Goal: Task Accomplishment & Management: Manage account settings

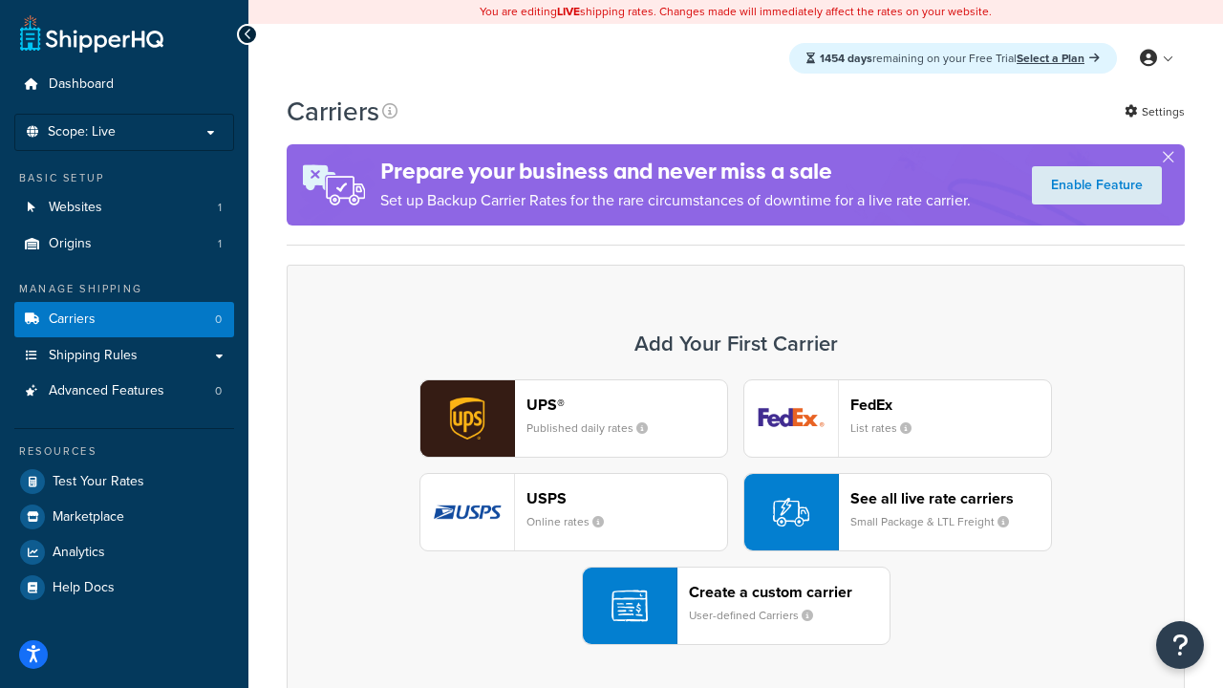
click at [735, 512] on div "UPS® Published daily rates FedEx List rates USPS Online rates See all live rate…" at bounding box center [736, 512] width 858 height 266
click at [950, 404] on header "FedEx" at bounding box center [950, 404] width 201 height 18
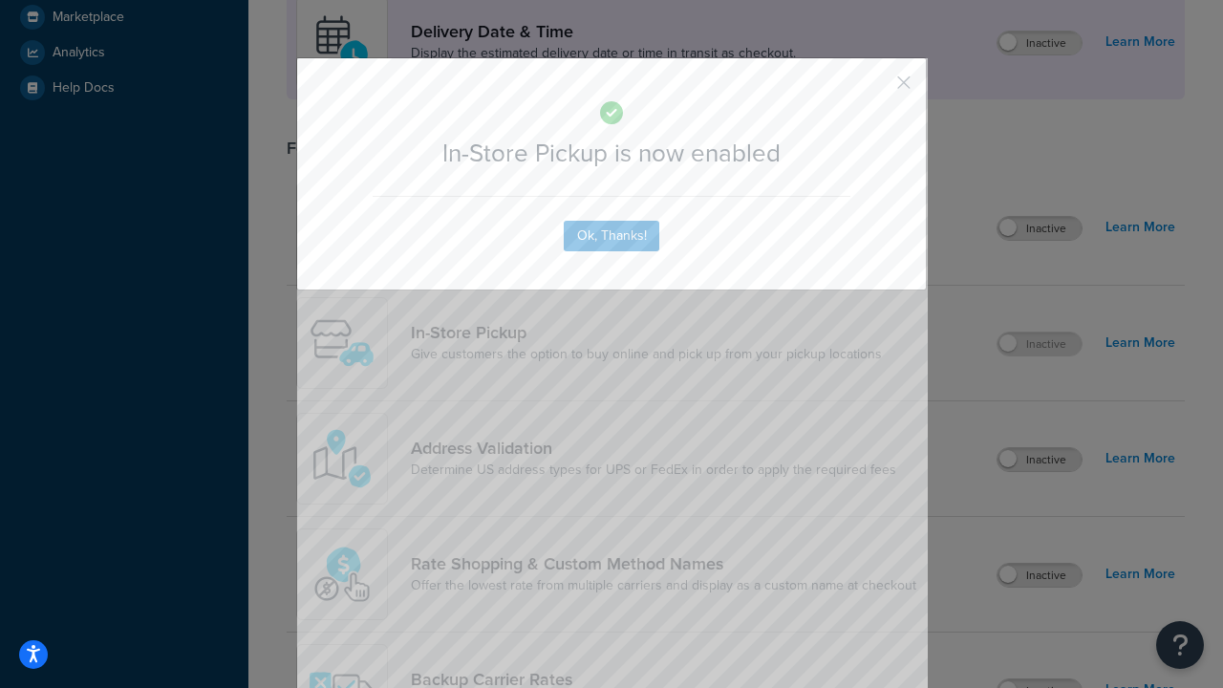
scroll to position [536, 0]
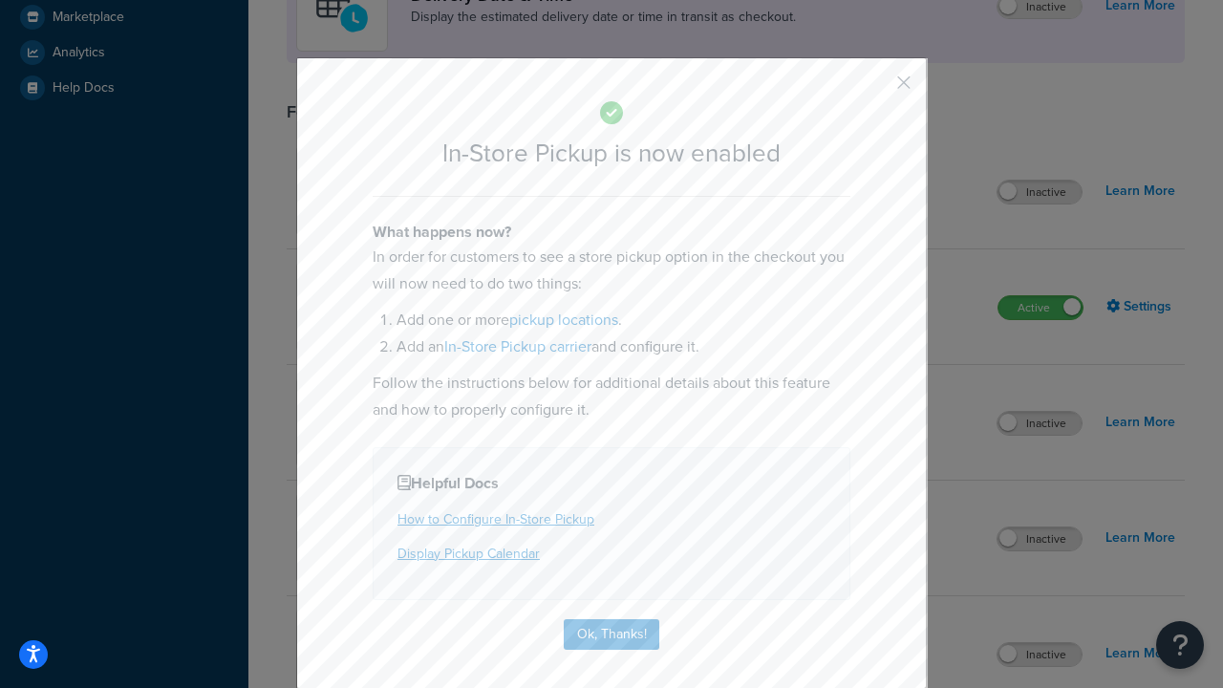
click at [875, 89] on button "button" at bounding box center [875, 89] width 5 height 5
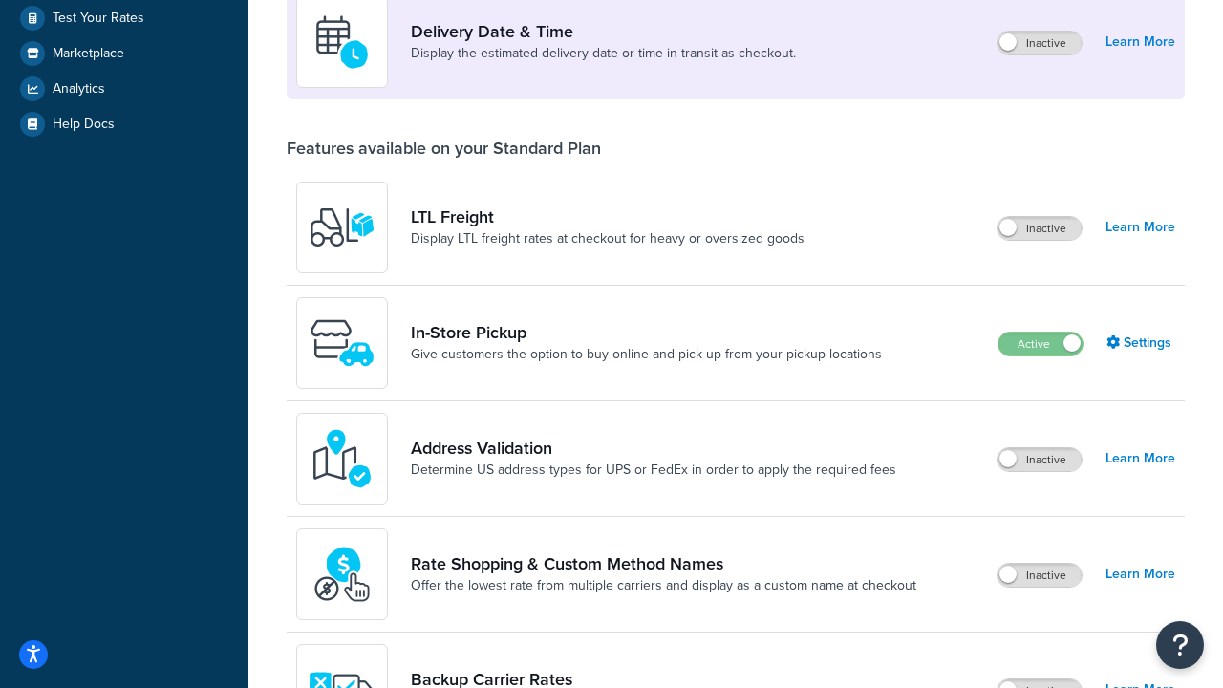
scroll to position [463, 0]
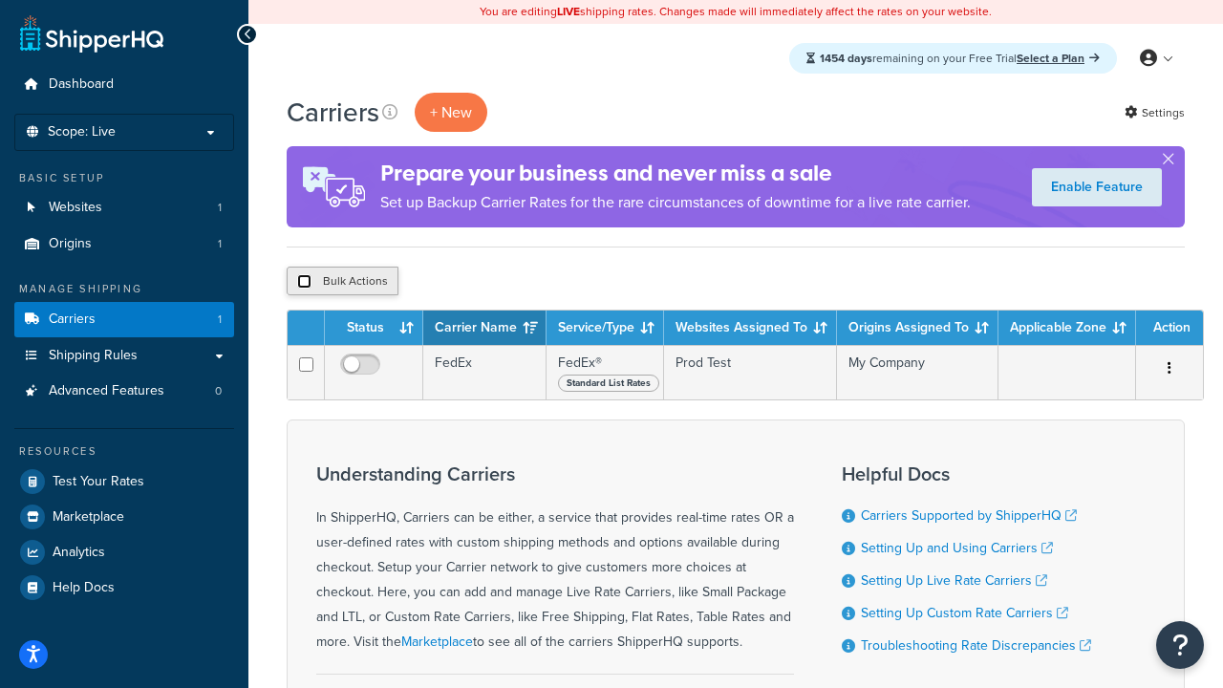
click at [304, 282] on input "checkbox" at bounding box center [304, 281] width 14 height 14
checkbox input "true"
click at [514, 282] on button "Delete" at bounding box center [510, 280] width 66 height 29
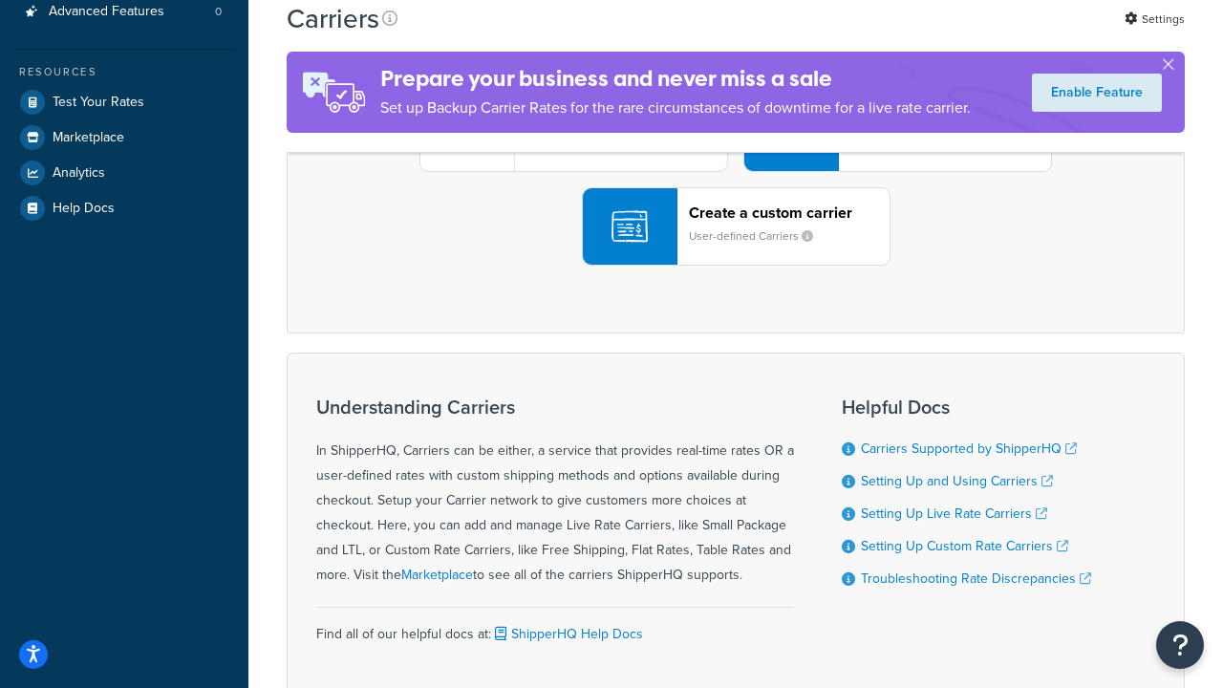
click at [735, 266] on div "UPS® Published daily rates FedEx List rates USPS Online rates See all live rate…" at bounding box center [736, 133] width 858 height 266
click at [735, 249] on div "Create a custom carrier User-defined Carriers" at bounding box center [789, 226] width 201 height 46
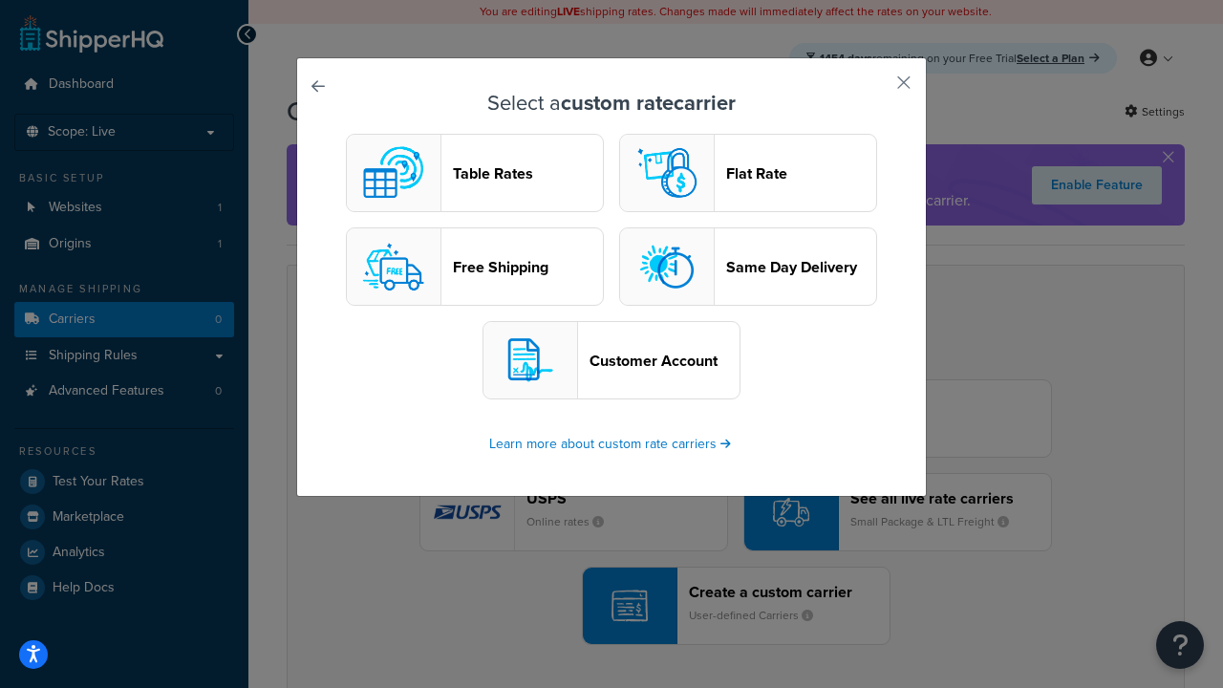
click at [475, 173] on header "Table Rates" at bounding box center [528, 173] width 150 height 18
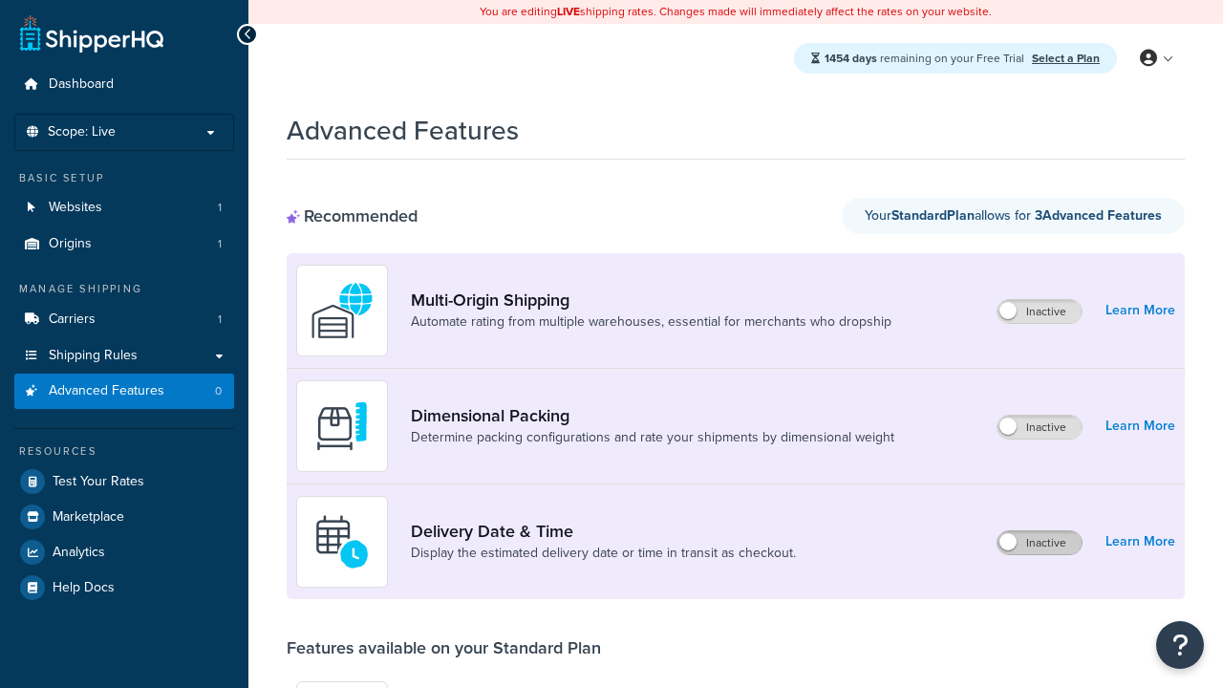
click at [1039, 543] on label "Inactive" at bounding box center [1039, 542] width 84 height 23
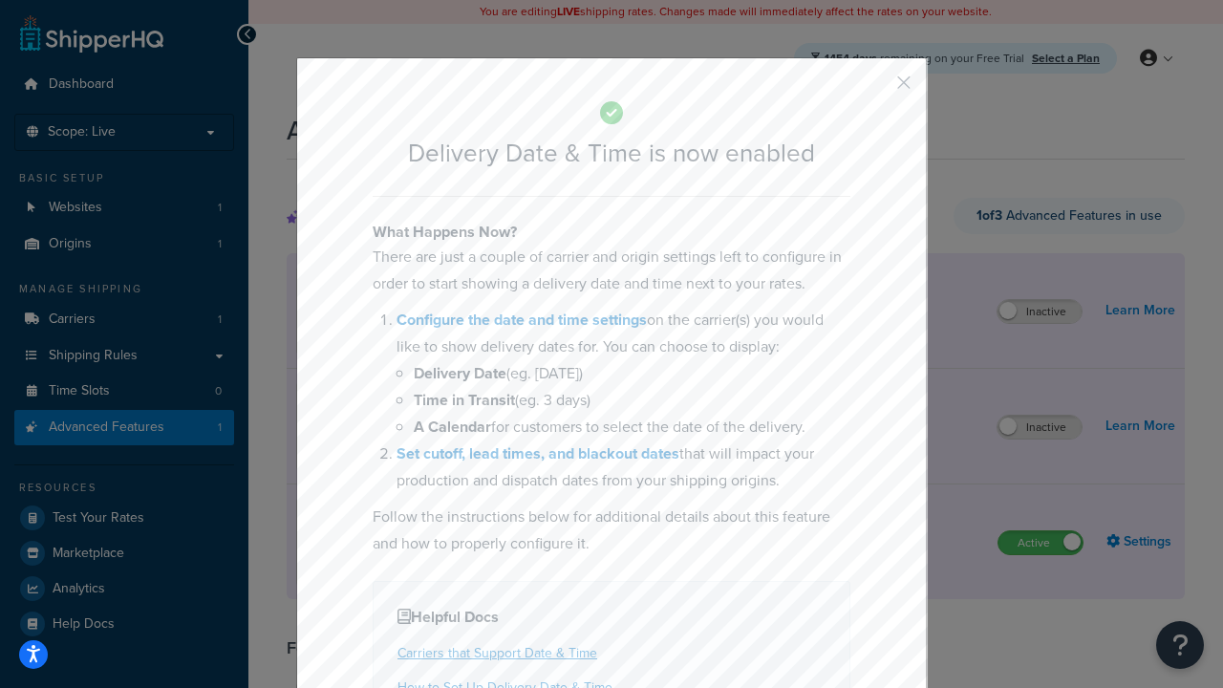
click at [875, 89] on button "button" at bounding box center [875, 89] width 5 height 5
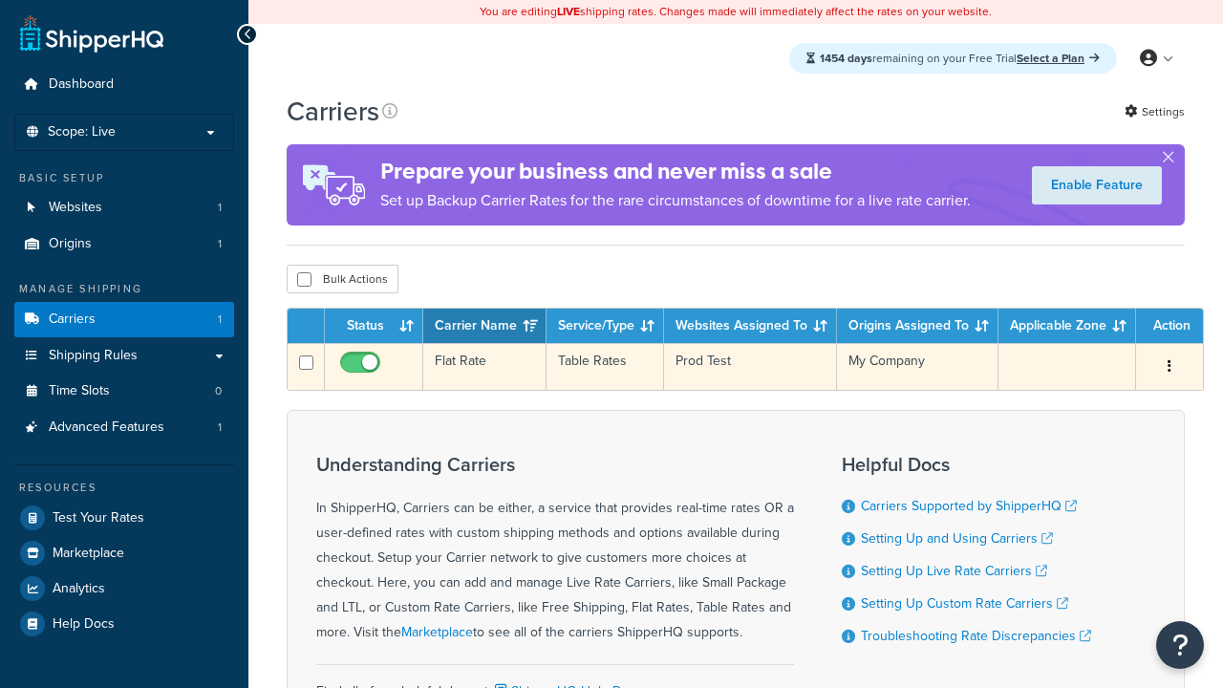
click at [484, 367] on td "Flat Rate" at bounding box center [484, 366] width 123 height 47
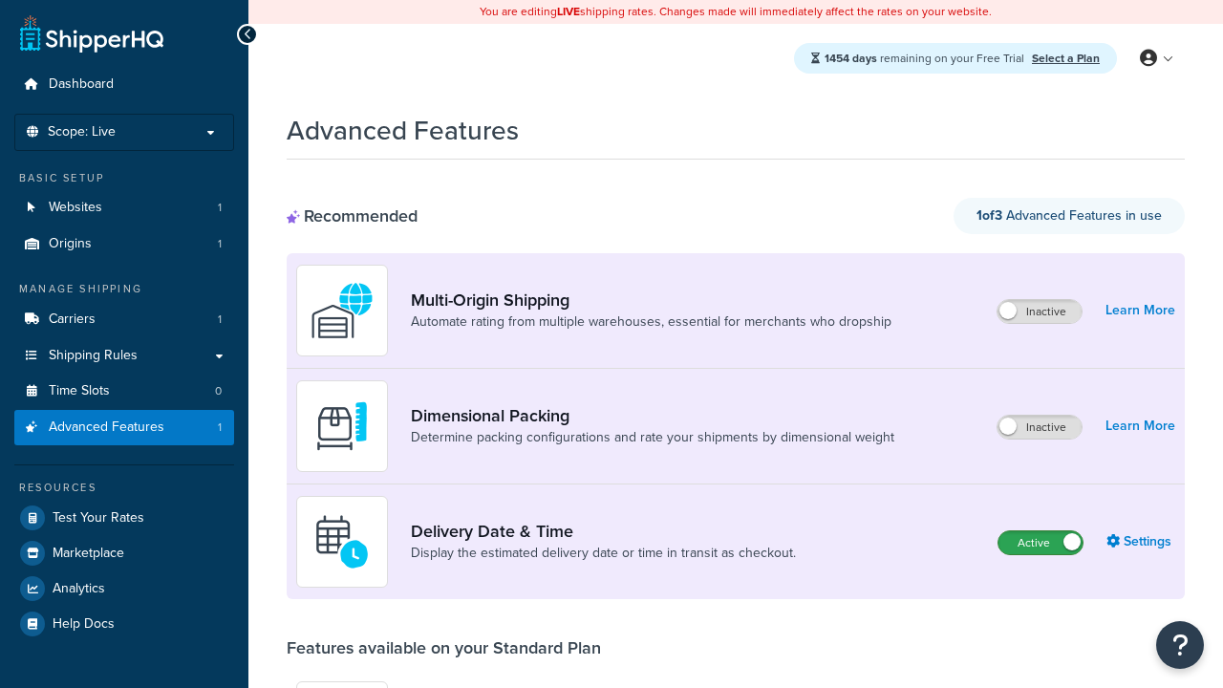
click at [1040, 543] on label "Active" at bounding box center [1040, 542] width 84 height 23
